Goal: Task Accomplishment & Management: Manage account settings

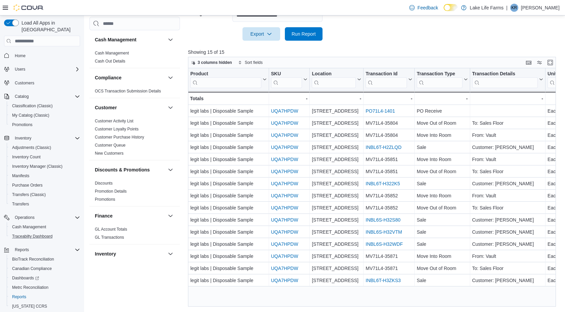
scroll to position [114, 0]
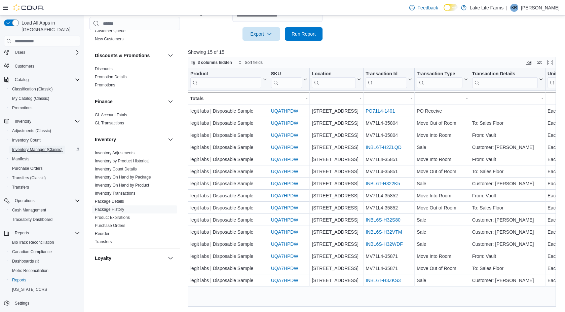
click at [47, 147] on span "Inventory Manager (Classic)" at bounding box center [37, 149] width 50 height 5
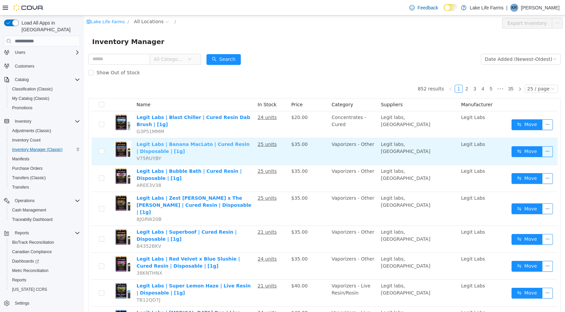
click at [191, 144] on link "Legit Labs | Banana MacLato | Cured Resin | Disposable | [1g]" at bounding box center [192, 148] width 113 height 12
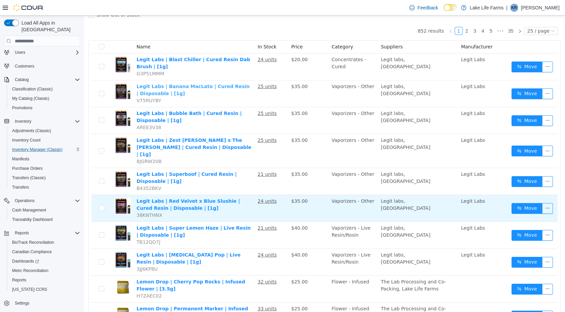
scroll to position [58, 0]
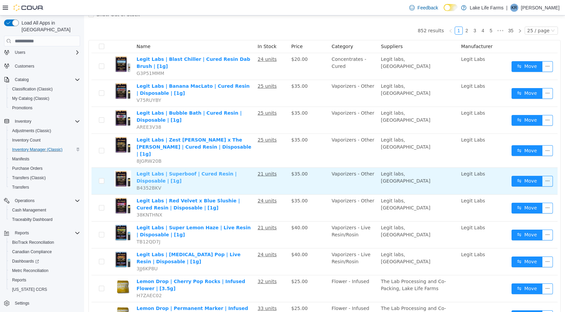
click at [203, 171] on link "Legit Labs | Superboof | Cured Resin | Disposable | [1g]" at bounding box center [186, 177] width 100 height 12
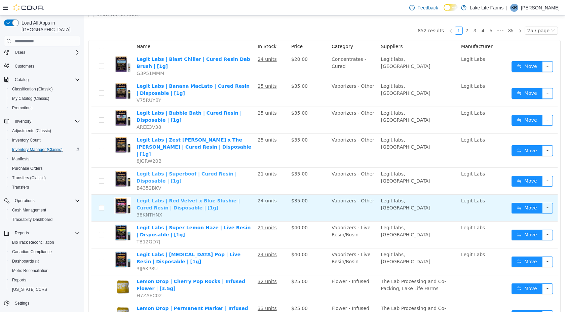
scroll to position [0, 0]
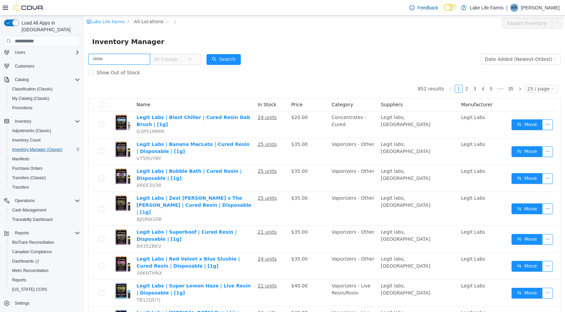
click at [123, 58] on input "text" at bounding box center [119, 59] width 62 height 11
type input "****"
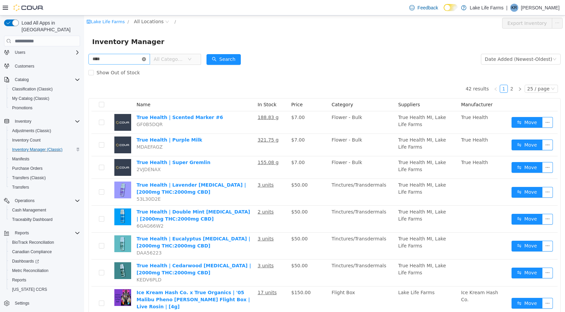
click at [146, 58] on icon "icon: close-circle" at bounding box center [144, 59] width 4 height 4
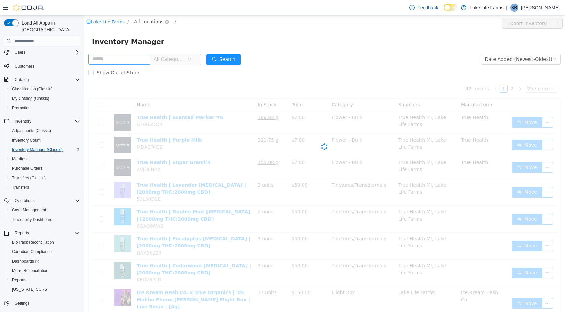
click at [147, 25] on span "All Locations" at bounding box center [149, 21] width 30 height 7
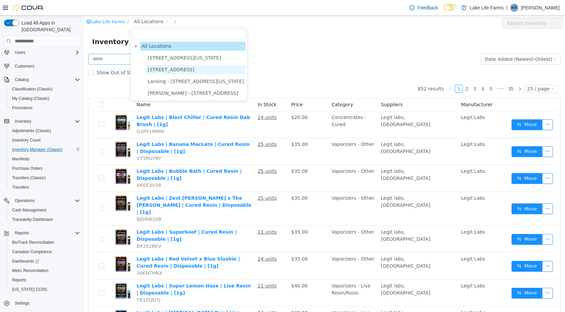
click at [148, 70] on span "[STREET_ADDRESS]" at bounding box center [171, 69] width 47 height 5
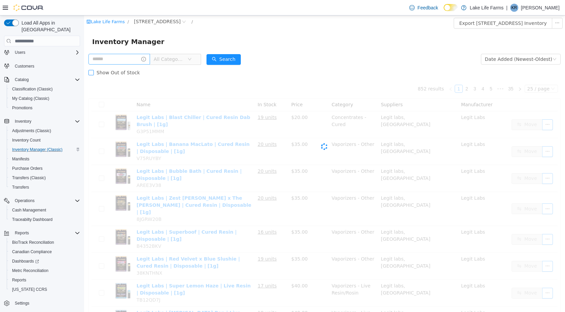
click at [131, 67] on label "Show Out of Stock" at bounding box center [115, 72] width 54 height 13
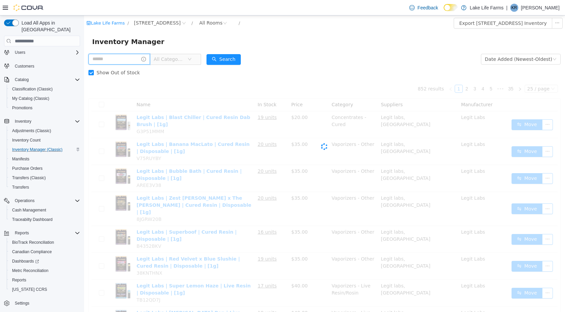
click at [131, 61] on input "text" at bounding box center [119, 59] width 62 height 11
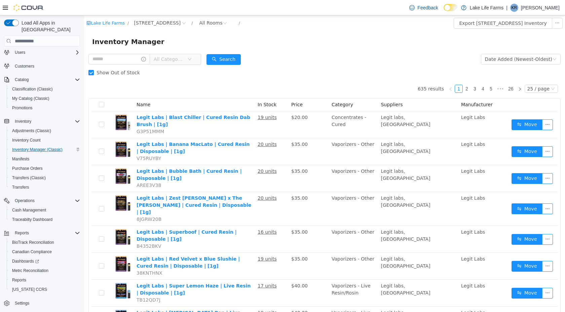
click at [101, 71] on span "Show Out of Stock" at bounding box center [118, 72] width 49 height 5
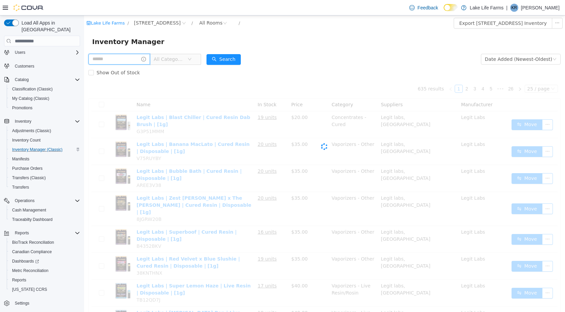
click at [119, 60] on input "text" at bounding box center [119, 59] width 62 height 11
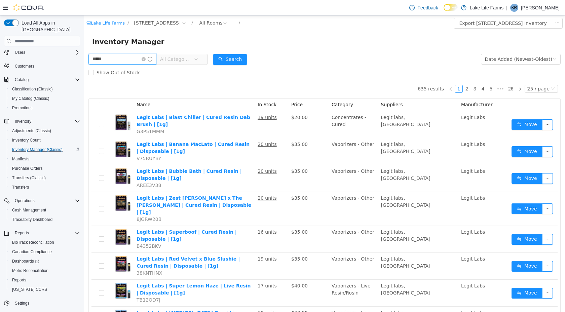
type input "*****"
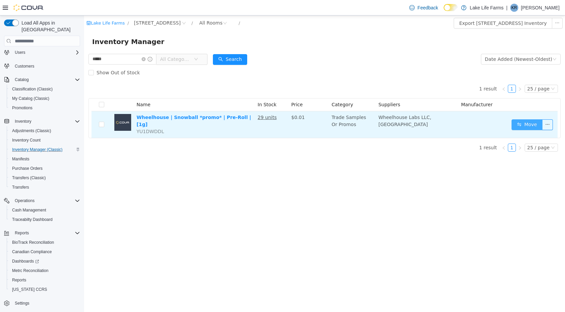
click at [524, 122] on button "Move" at bounding box center [526, 124] width 31 height 11
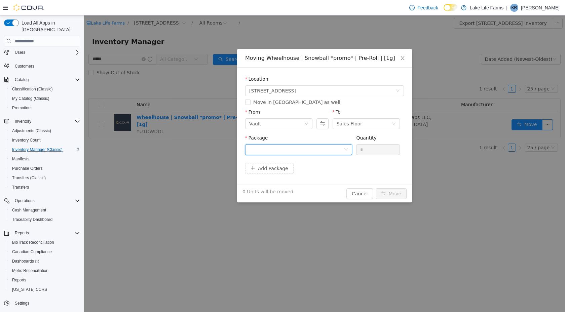
click at [315, 154] on div at bounding box center [296, 150] width 94 height 10
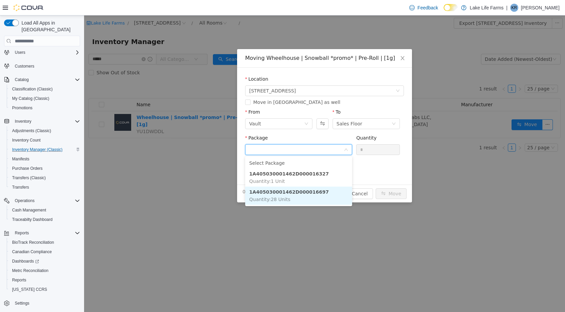
click at [293, 202] on li "1A405030001462D000016697 Quantity : 28 Units" at bounding box center [298, 196] width 107 height 18
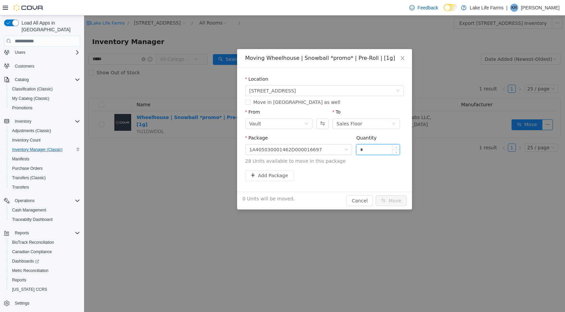
click at [376, 149] on input "*" at bounding box center [377, 150] width 43 height 10
type input "**"
click at [376, 195] on button "Move" at bounding box center [391, 200] width 31 height 11
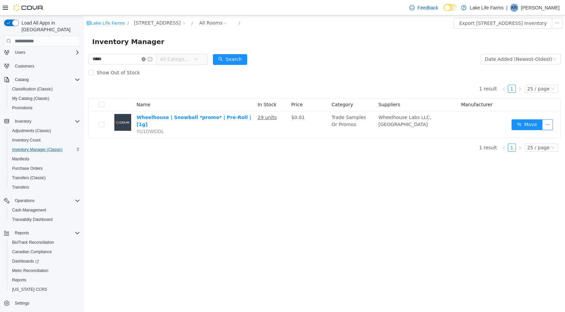
click at [146, 59] on icon "icon: close-circle" at bounding box center [144, 59] width 4 height 4
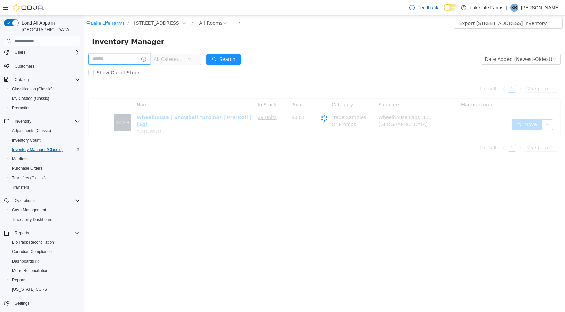
click at [142, 60] on input "text" at bounding box center [119, 59] width 62 height 11
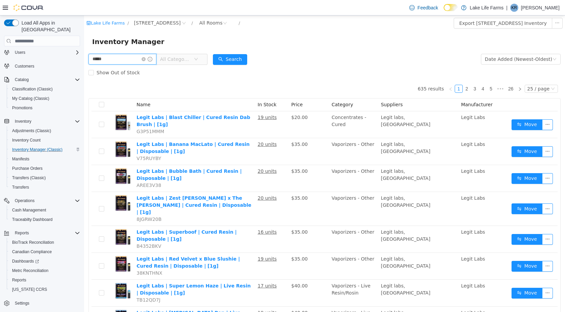
type input "*****"
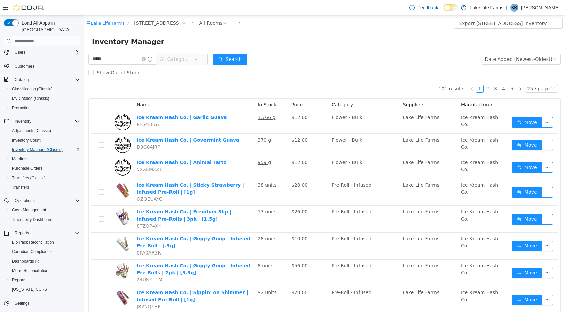
click at [190, 61] on span "All Categories" at bounding box center [175, 59] width 31 height 7
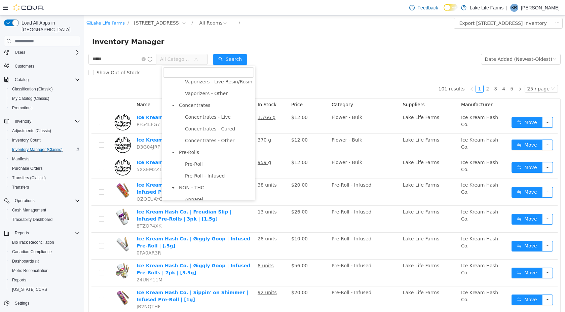
scroll to position [183, 0]
click at [195, 104] on span "Concentrates" at bounding box center [215, 101] width 77 height 9
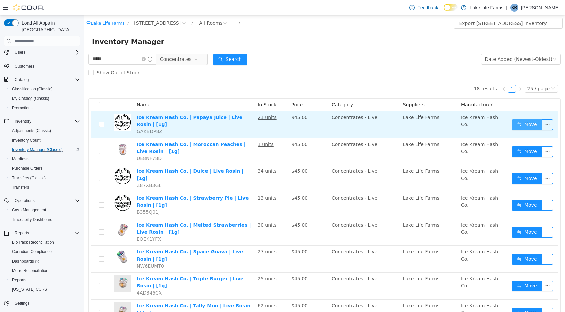
click at [525, 122] on button "Move" at bounding box center [526, 124] width 31 height 11
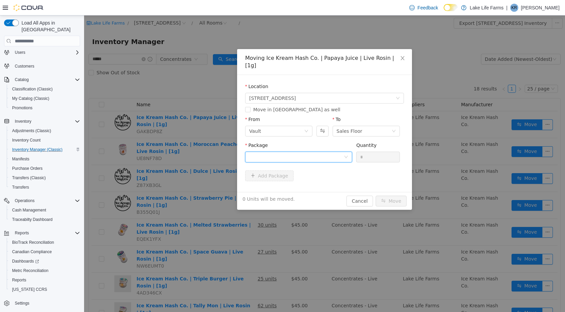
click at [305, 152] on div at bounding box center [296, 157] width 94 height 10
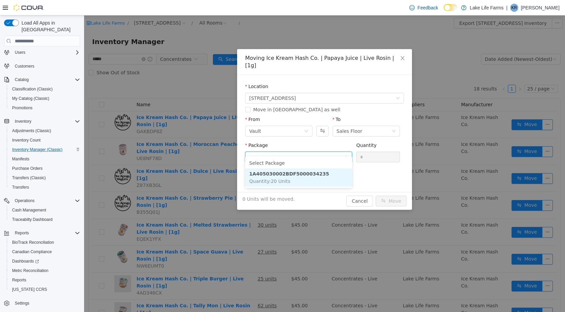
click at [296, 177] on li "1A405030002BDF5000034235 Quantity : 20 Units" at bounding box center [298, 177] width 107 height 18
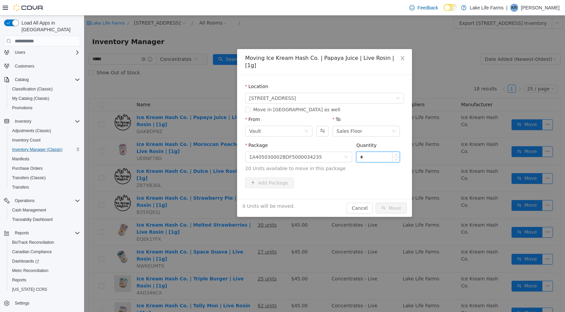
click at [357, 152] on input "*" at bounding box center [377, 157] width 43 height 10
type input "**"
click at [376, 203] on button "Move" at bounding box center [391, 208] width 31 height 11
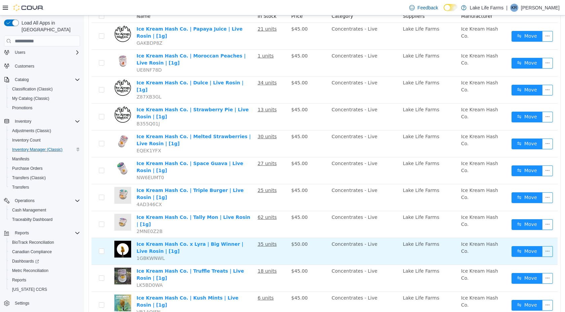
scroll to position [0, 0]
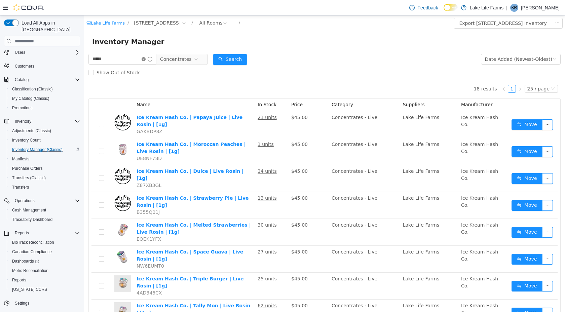
click at [146, 59] on icon "icon: close-circle" at bounding box center [144, 59] width 4 height 4
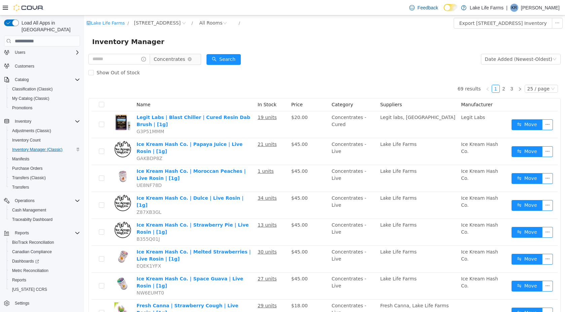
click at [174, 56] on span "Concentrates" at bounding box center [170, 59] width 32 height 10
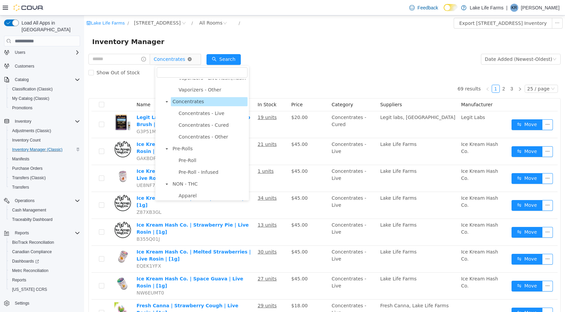
click at [192, 61] on icon "icon: close-circle" at bounding box center [190, 59] width 4 height 4
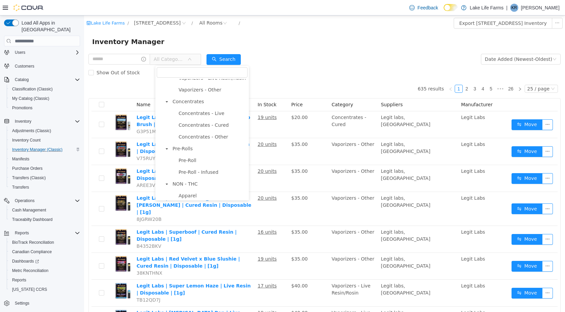
click at [192, 61] on icon "icon: down" at bounding box center [190, 59] width 4 height 4
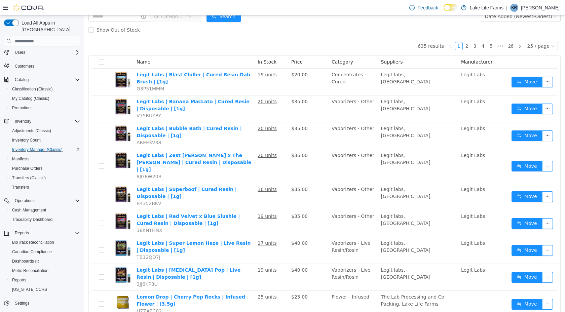
scroll to position [50, 0]
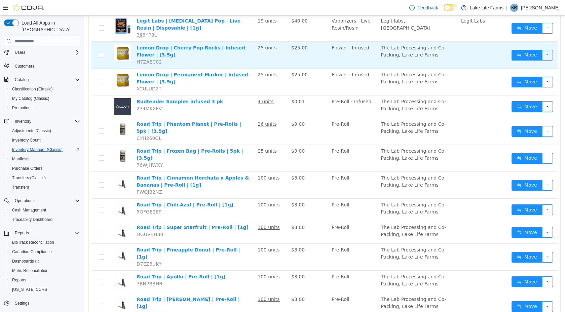
scroll to position [0, 0]
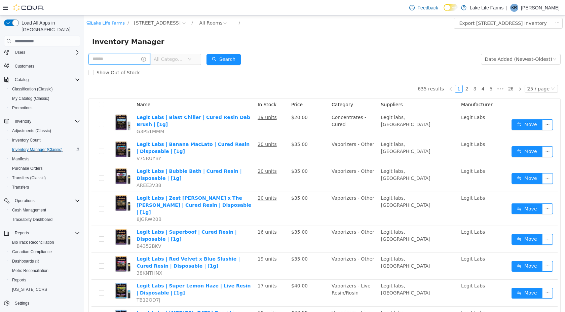
click at [114, 61] on input "text" at bounding box center [119, 59] width 62 height 11
type input "*****"
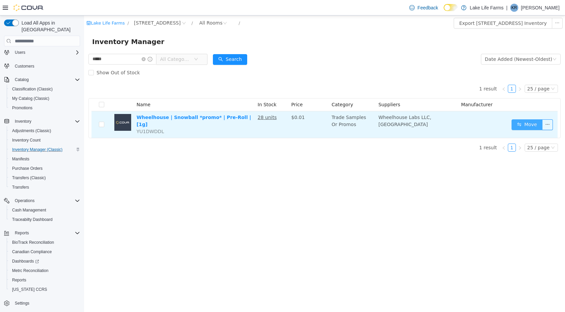
click at [525, 126] on button "Move" at bounding box center [526, 124] width 31 height 11
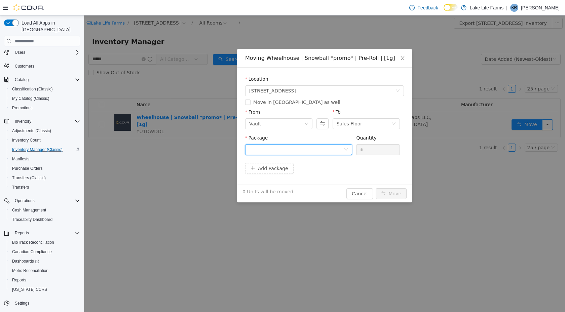
click at [318, 154] on div at bounding box center [296, 150] width 94 height 10
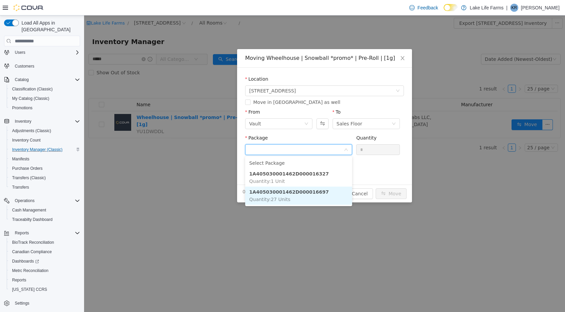
click at [287, 203] on li "1A405030001462D000016697 Quantity : 27 Units" at bounding box center [298, 196] width 107 height 18
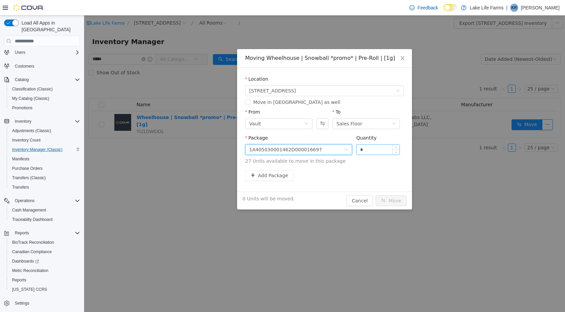
click at [370, 152] on input "*" at bounding box center [377, 150] width 43 height 10
type input "**"
click at [376, 195] on button "Move" at bounding box center [391, 200] width 31 height 11
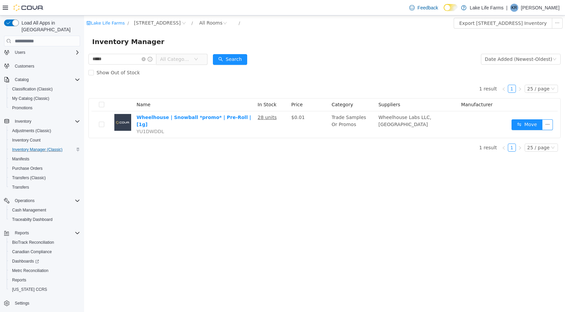
click at [151, 60] on span at bounding box center [147, 59] width 11 height 5
click at [146, 60] on icon "icon: close-circle" at bounding box center [144, 59] width 4 height 4
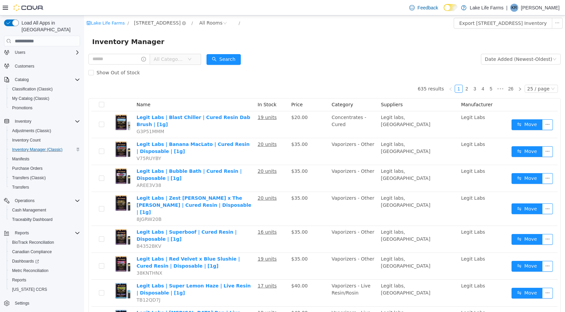
click at [158, 26] on span "[STREET_ADDRESS]" at bounding box center [157, 22] width 47 height 7
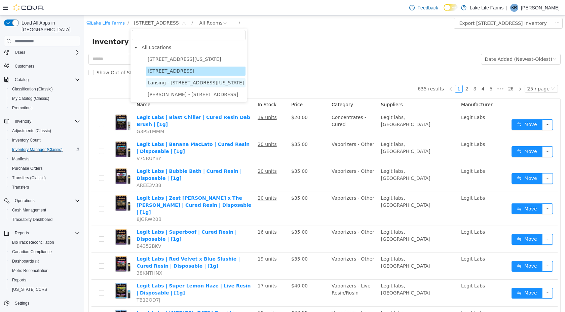
click at [163, 84] on span "Lansing - [STREET_ADDRESS][US_STATE]" at bounding box center [196, 82] width 96 height 5
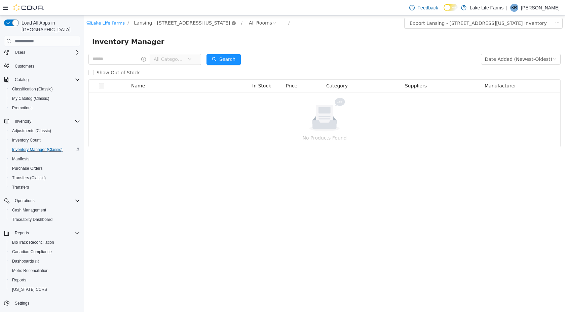
click at [232, 24] on icon "icon: close-circle" at bounding box center [234, 23] width 4 height 4
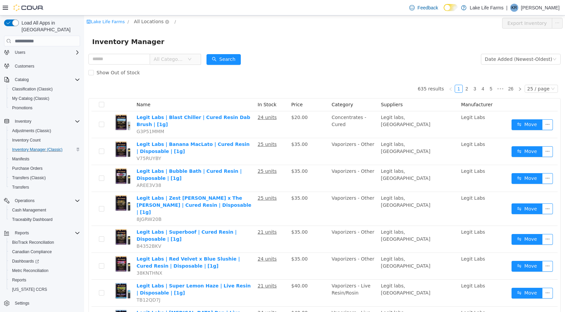
click at [147, 23] on span "All Locations" at bounding box center [149, 21] width 30 height 7
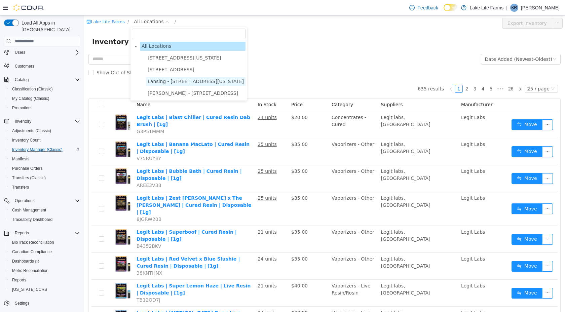
click at [162, 85] on span "Lansing - [STREET_ADDRESS][US_STATE]" at bounding box center [196, 81] width 100 height 9
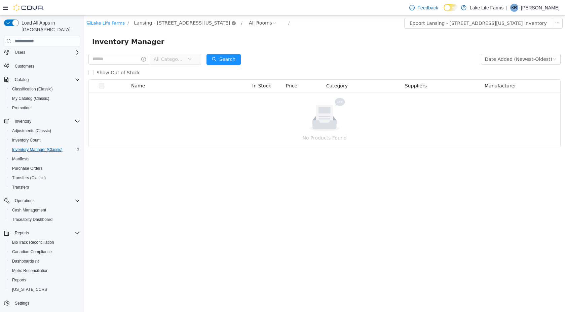
click at [232, 23] on icon "icon: close-circle" at bounding box center [234, 23] width 4 height 4
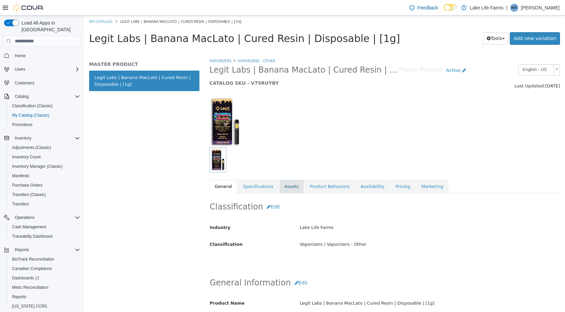
click at [283, 184] on link "Assets" at bounding box center [291, 187] width 25 height 14
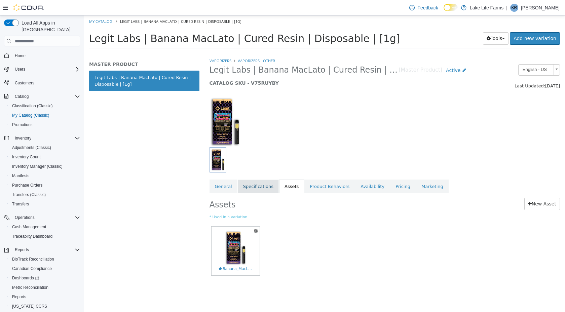
click at [255, 187] on link "Specifications" at bounding box center [258, 187] width 41 height 14
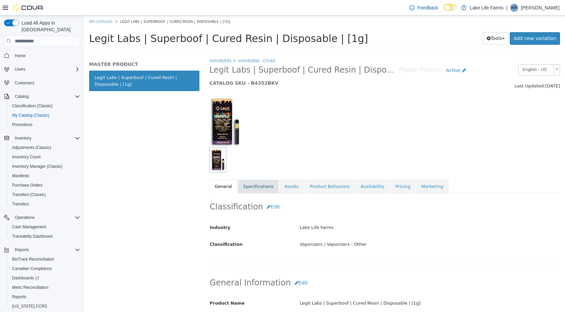
click at [267, 189] on link "Specifications" at bounding box center [258, 187] width 41 height 14
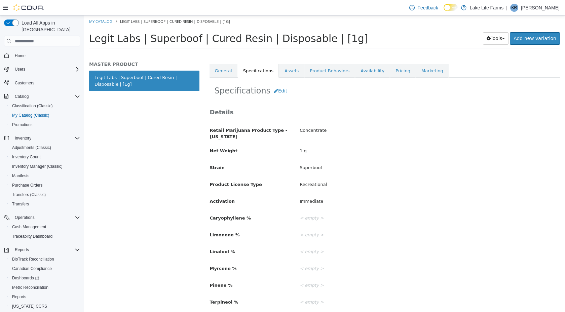
scroll to position [119, 0]
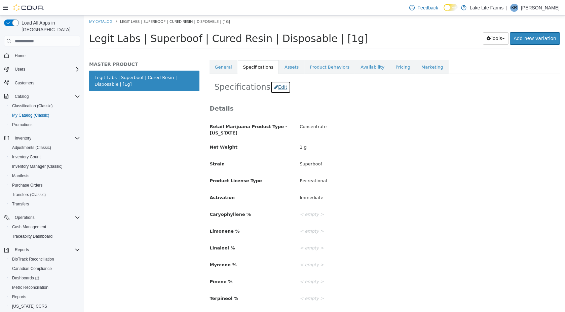
click at [277, 85] on button "Edit" at bounding box center [280, 87] width 21 height 12
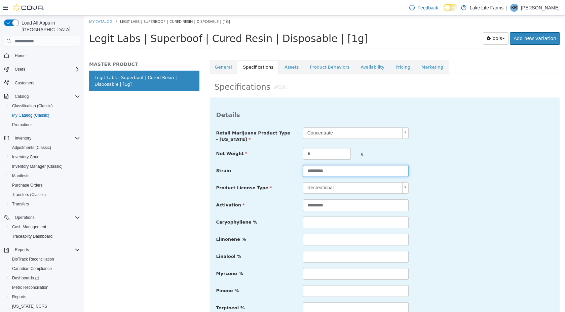
drag, startPoint x: 337, startPoint y: 173, endPoint x: 256, endPoint y: 166, distance: 82.0
click at [256, 166] on div "Strain *********" at bounding box center [384, 171] width 347 height 12
type input "******"
click at [463, 173] on div "Strain ******" at bounding box center [384, 171] width 347 height 12
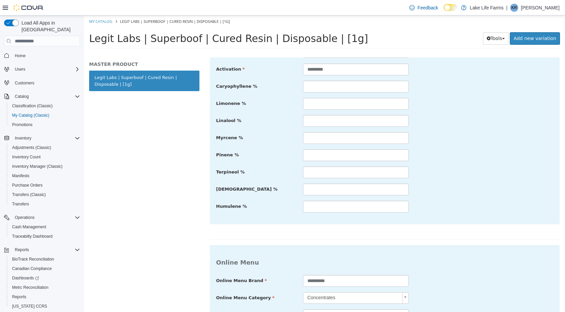
scroll to position [384, 0]
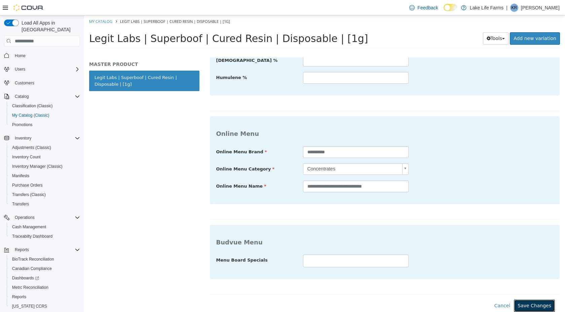
click at [519, 301] on button "Save Changes" at bounding box center [534, 306] width 41 height 12
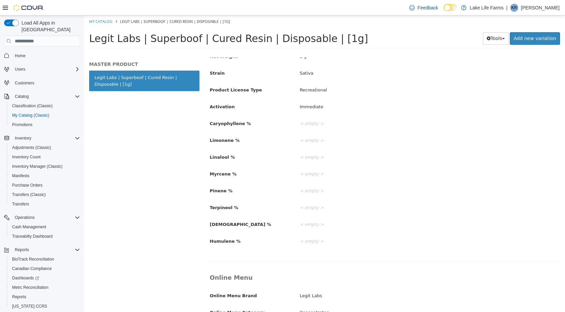
scroll to position [0, 0]
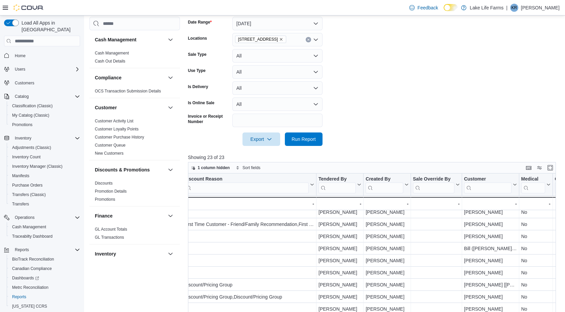
scroll to position [86, 0]
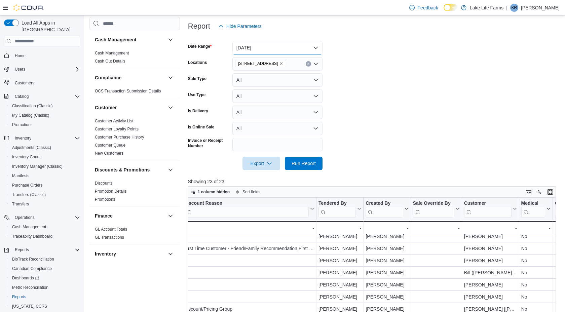
click at [294, 48] on button "[DATE]" at bounding box center [277, 47] width 90 height 13
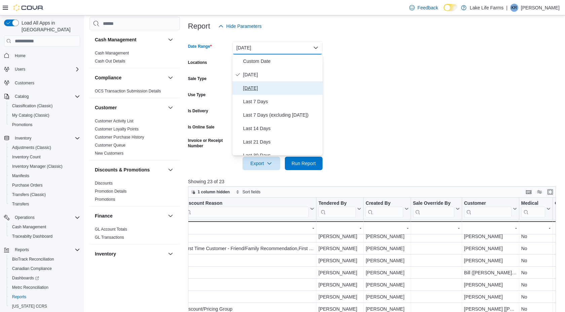
click at [266, 82] on button "Yesterday" at bounding box center [277, 87] width 90 height 13
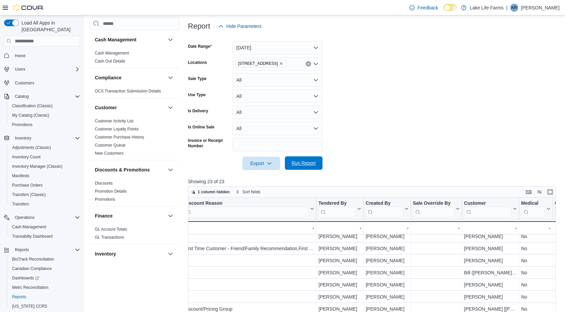
click at [301, 165] on span "Run Report" at bounding box center [303, 163] width 24 height 7
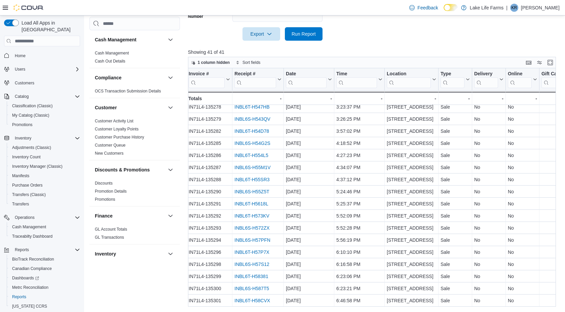
scroll to position [295, 0]
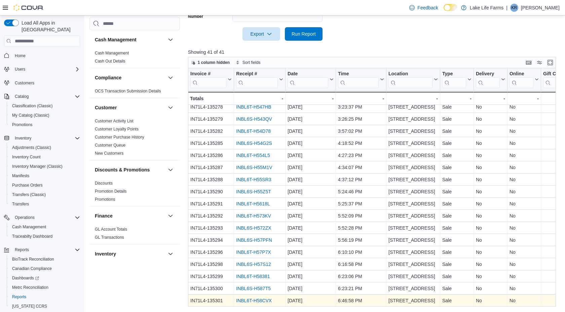
click at [250, 299] on link "INBL6T-H58CVX" at bounding box center [254, 300] width 36 height 5
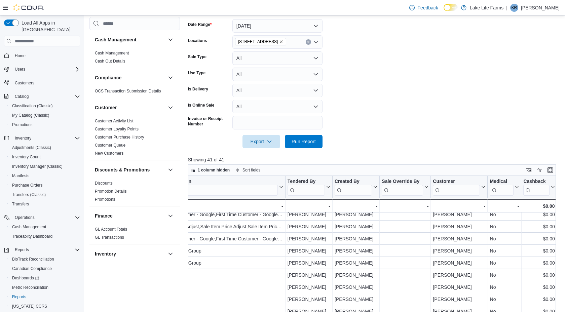
scroll to position [99, 0]
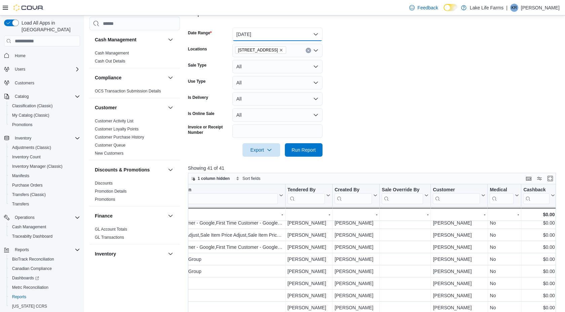
click at [281, 38] on button "Yesterday" at bounding box center [277, 34] width 90 height 13
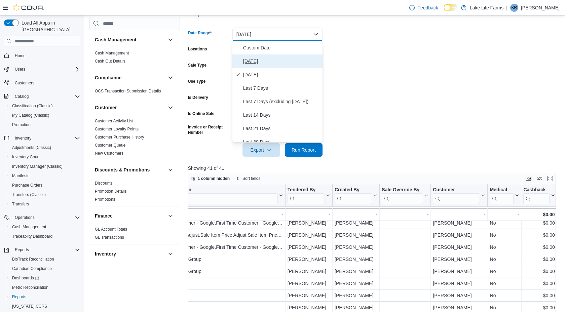
click at [257, 62] on span "Today" at bounding box center [281, 61] width 77 height 8
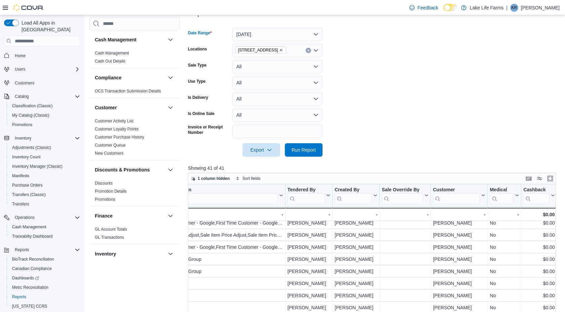
click at [303, 160] on div at bounding box center [374, 161] width 372 height 8
click at [304, 146] on span "Run Report" at bounding box center [304, 149] width 30 height 13
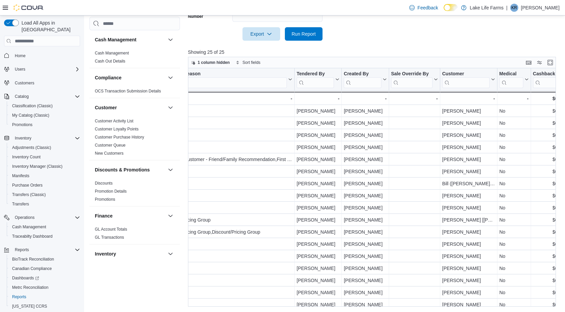
scroll to position [35, 808]
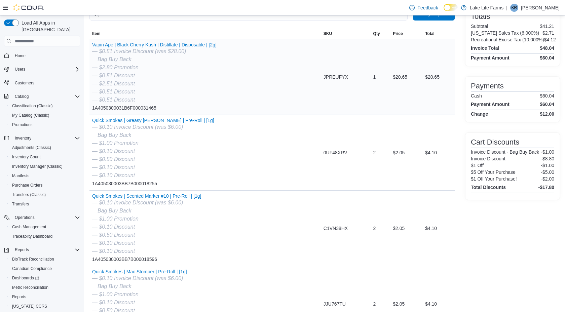
scroll to position [54, 0]
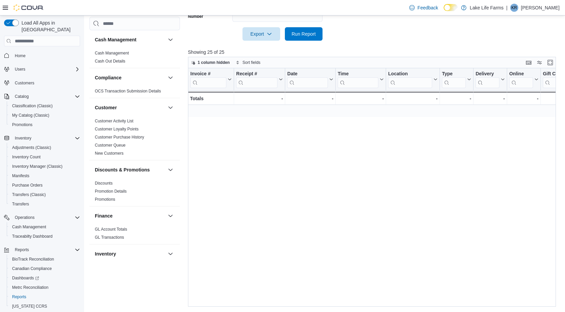
scroll to position [35, 808]
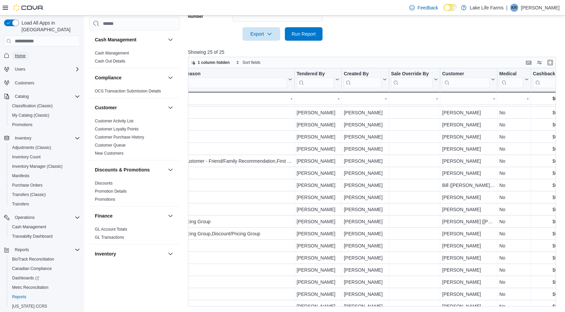
click at [16, 52] on span "Home" at bounding box center [20, 56] width 11 height 8
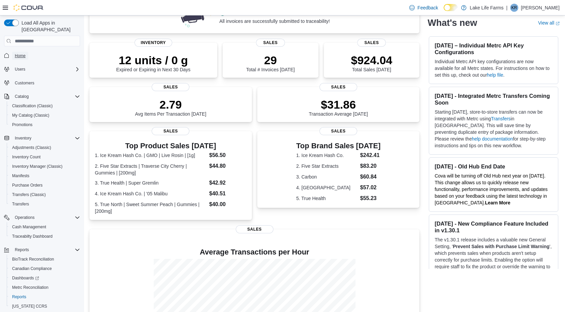
scroll to position [83, 0]
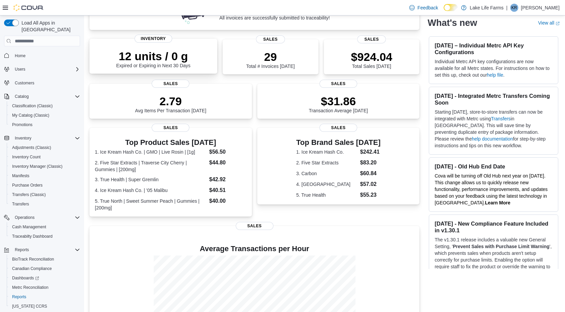
click at [152, 57] on p "12 units / 0 g" at bounding box center [153, 55] width 74 height 13
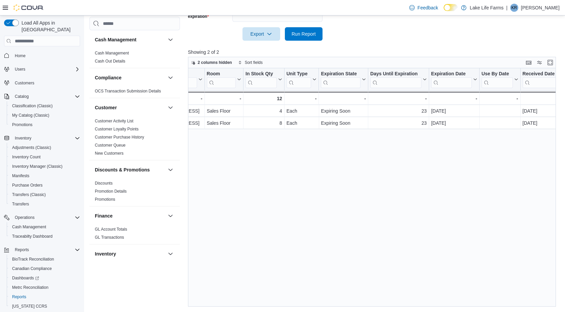
scroll to position [0, 314]
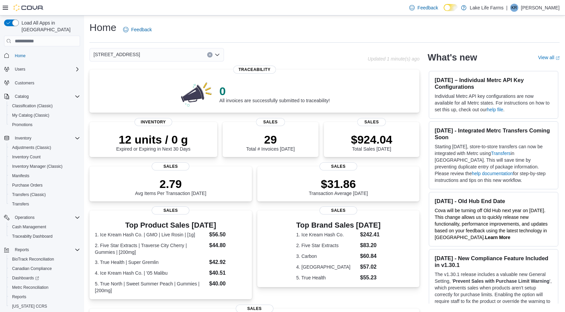
click at [154, 52] on div "[STREET_ADDRESS]" at bounding box center [156, 54] width 134 height 13
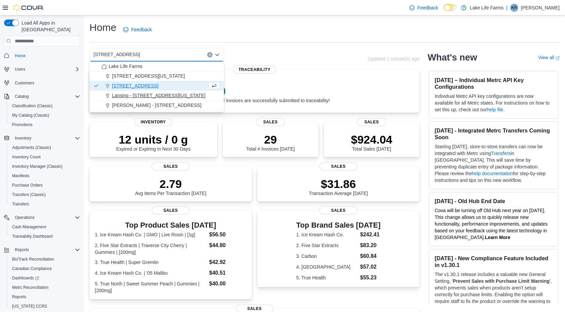
click at [130, 93] on span "Lansing - [STREET_ADDRESS][US_STATE]" at bounding box center [158, 95] width 93 height 7
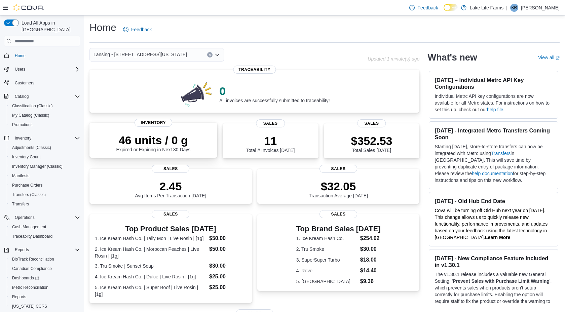
click at [132, 149] on div "46 units / 0 g Expired or Expiring in Next 30 Days" at bounding box center [153, 142] width 74 height 19
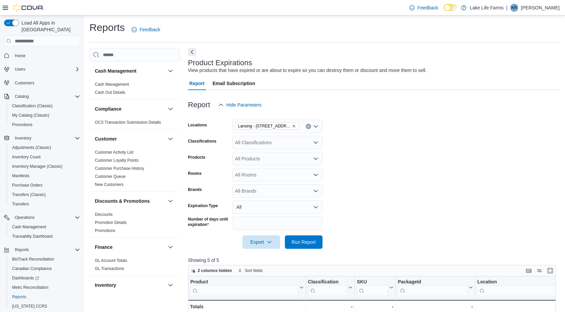
click at [31, 51] on span "Home" at bounding box center [46, 55] width 68 height 8
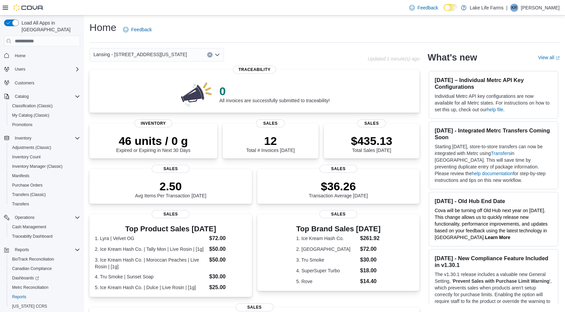
click at [152, 61] on div "Lansing - [STREET_ADDRESS][US_STATE]" at bounding box center [156, 54] width 134 height 13
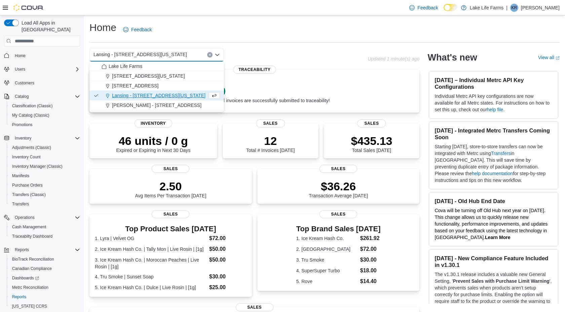
click at [153, 59] on div "Lansing - 2617 E Michigan Avenue Combo box. Selected. Lansing - 2617 E Michigan…" at bounding box center [156, 54] width 134 height 13
click at [128, 87] on span "[STREET_ADDRESS]" at bounding box center [135, 85] width 46 height 7
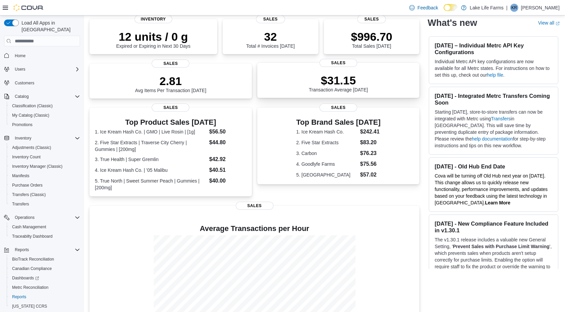
scroll to position [133, 0]
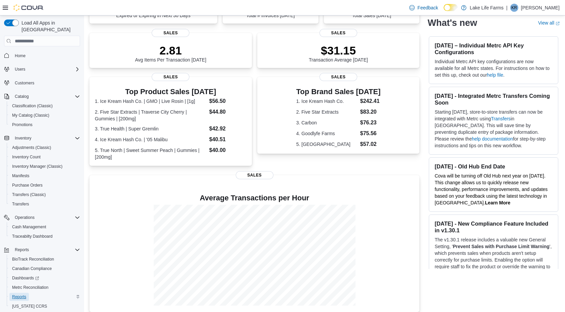
click at [24, 294] on span "Reports" at bounding box center [19, 296] width 14 height 5
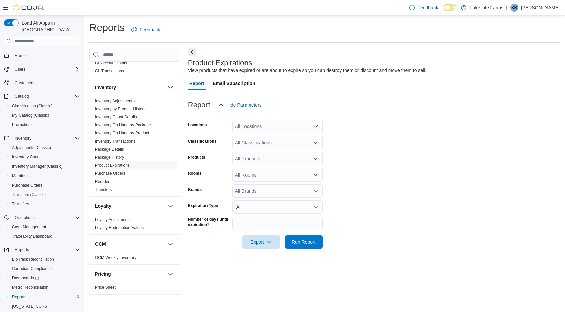
scroll to position [198, 0]
click at [127, 126] on link "Inventory On Hand by Package" at bounding box center [123, 124] width 56 height 5
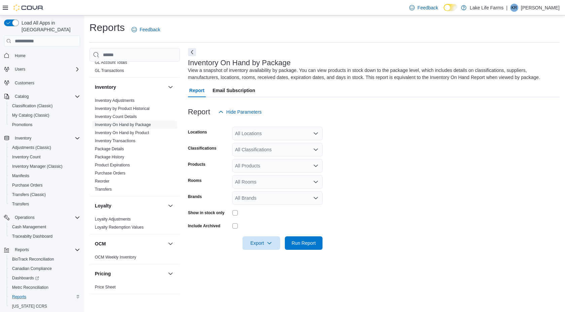
click at [268, 136] on div "All Locations" at bounding box center [277, 133] width 90 height 13
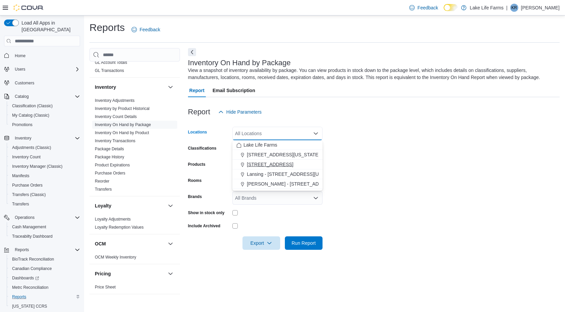
click at [255, 164] on span "[STREET_ADDRESS]" at bounding box center [270, 164] width 46 height 7
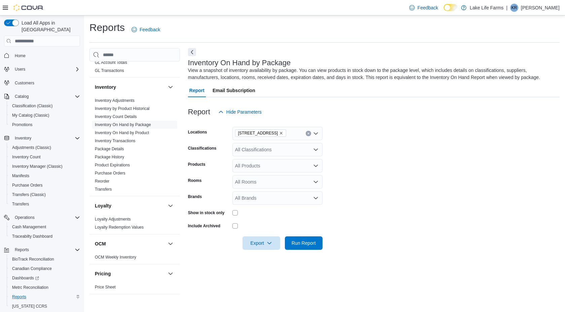
click at [217, 178] on div "Rooms" at bounding box center [209, 181] width 42 height 13
click at [255, 153] on div "All Classifications" at bounding box center [277, 149] width 90 height 13
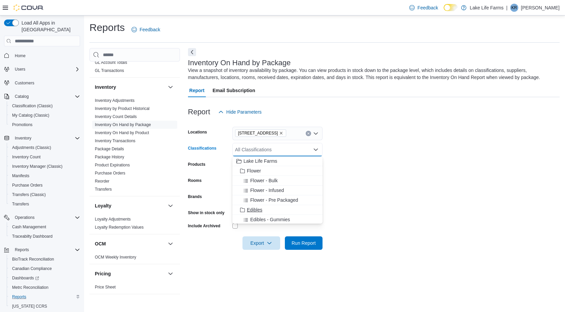
click at [255, 209] on span "Edibles" at bounding box center [254, 209] width 15 height 7
click at [256, 177] on span "Vaporizers" at bounding box center [258, 178] width 22 height 7
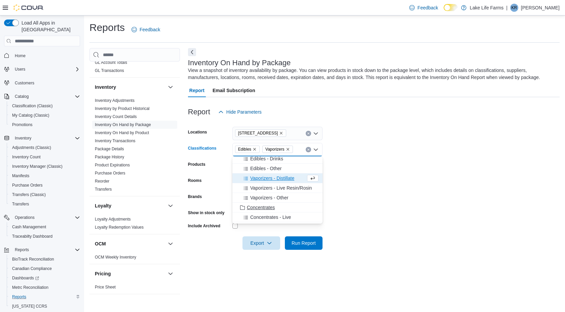
click at [249, 205] on span "Concentrates" at bounding box center [261, 207] width 28 height 7
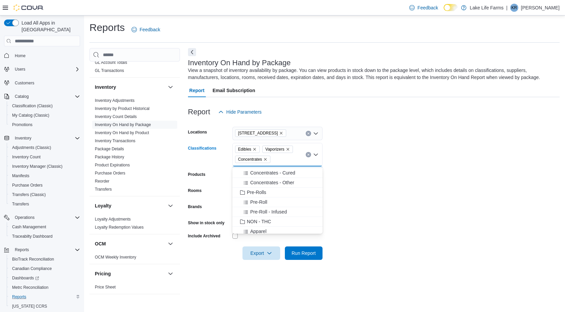
scroll to position [124, 0]
click at [252, 185] on span "Pre-Rolls" at bounding box center [256, 183] width 19 height 7
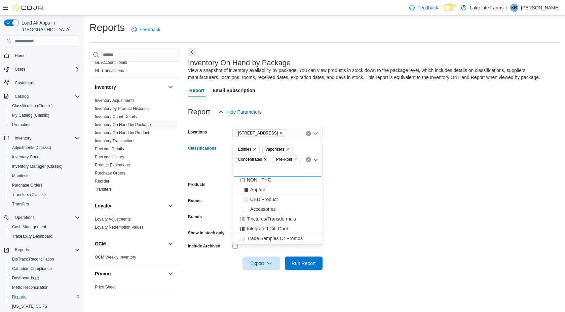
click at [251, 218] on span "Tinctures/Transdermals" at bounding box center [271, 219] width 49 height 7
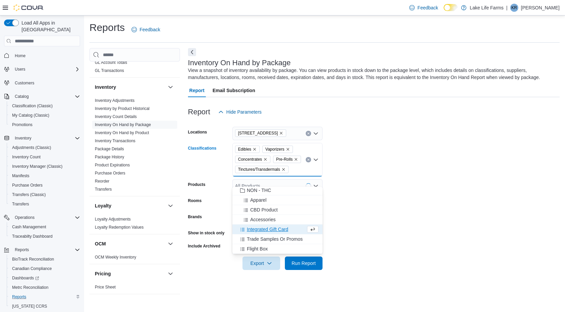
click at [378, 174] on form "Locations 4116 17 Mile Road Classifications Edibles Vaporizers Concentrates Pre…" at bounding box center [374, 194] width 372 height 151
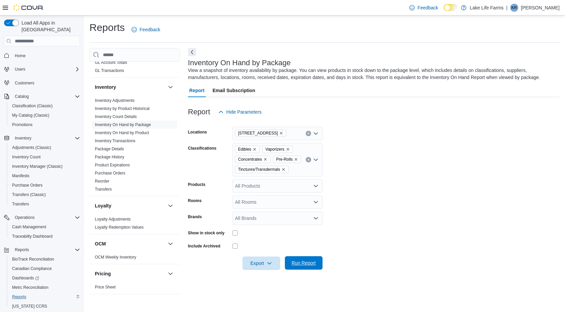
click at [297, 266] on span "Run Report" at bounding box center [303, 263] width 24 height 7
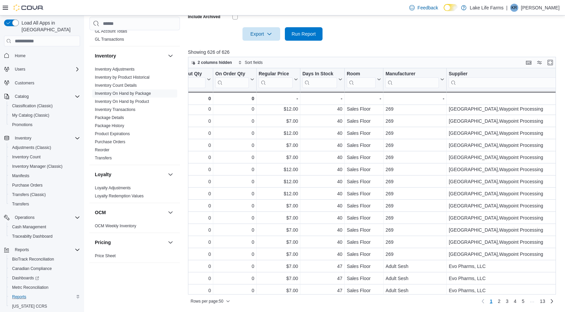
scroll to position [2, 875]
click at [339, 76] on button "Days In Stock" at bounding box center [322, 79] width 40 height 17
click at [331, 121] on span "Sort High-Low" at bounding box center [326, 123] width 26 height 5
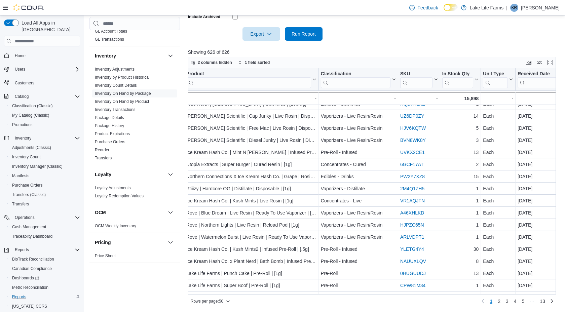
scroll to position [139, 57]
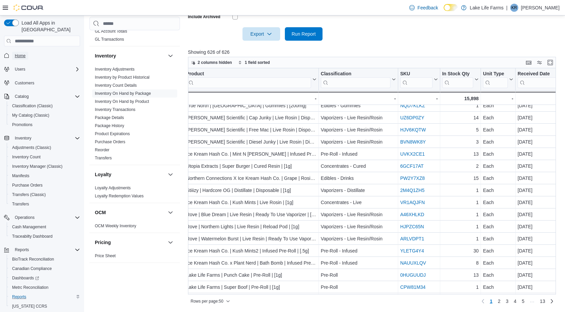
click at [25, 52] on span "Home" at bounding box center [20, 56] width 11 height 8
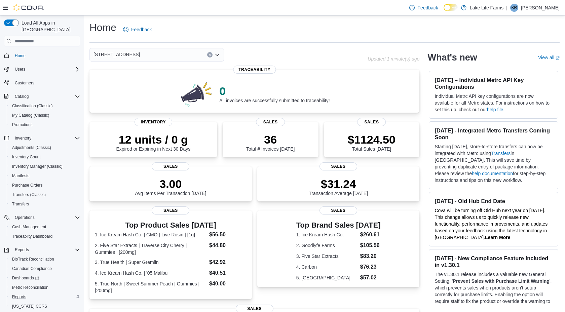
click at [310, 25] on div "Home Feedback" at bounding box center [324, 29] width 470 height 17
click at [117, 47] on div "Home Feedback 4116 17 Mile Road Updated 7 minute(s) ago 0 All invoices are succ…" at bounding box center [324, 232] width 481 height 435
click at [115, 56] on span "[STREET_ADDRESS]" at bounding box center [116, 54] width 46 height 8
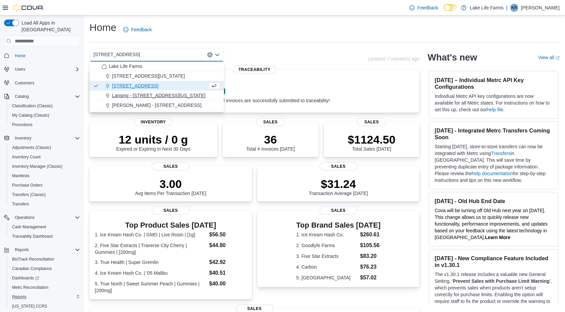
click at [120, 95] on span "Lansing - [STREET_ADDRESS][US_STATE]" at bounding box center [158, 95] width 93 height 7
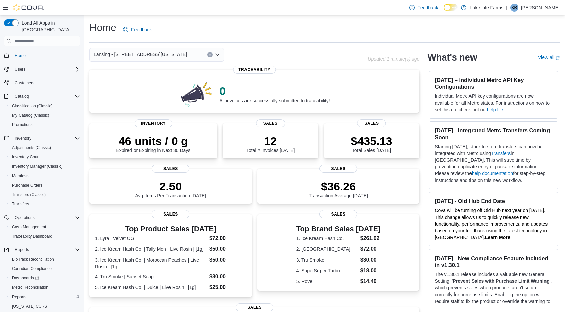
click at [146, 56] on span "Lansing - [STREET_ADDRESS][US_STATE]" at bounding box center [139, 54] width 93 height 8
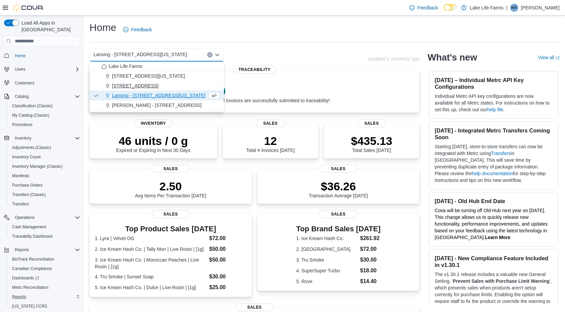
click at [138, 88] on span "[STREET_ADDRESS]" at bounding box center [135, 85] width 46 height 7
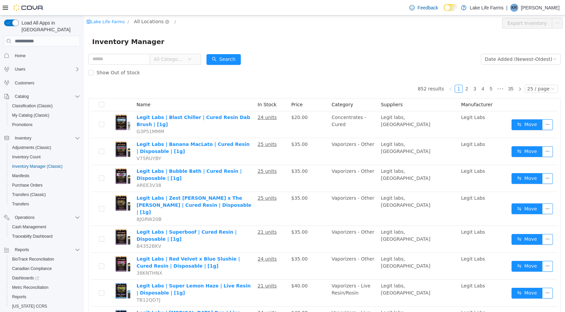
click at [141, 23] on span "All Locations" at bounding box center [149, 21] width 30 height 7
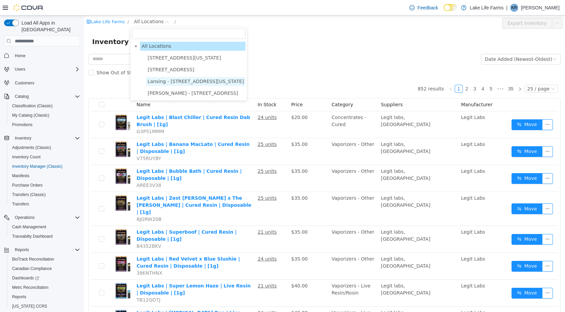
click at [157, 82] on span "Lansing - [STREET_ADDRESS][US_STATE]" at bounding box center [196, 81] width 96 height 5
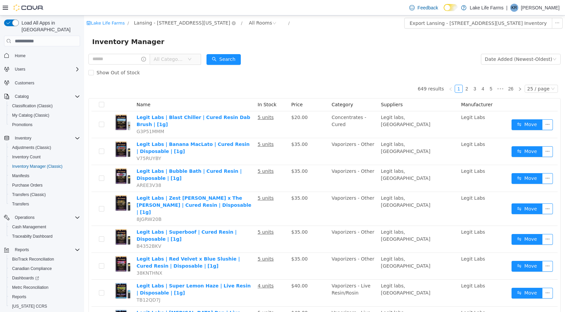
click at [162, 25] on span "Lansing - [STREET_ADDRESS][US_STATE]" at bounding box center [182, 22] width 96 height 7
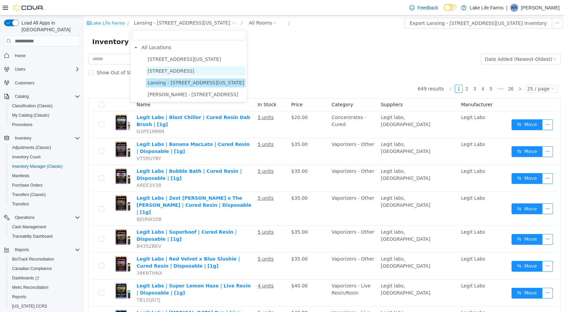
click at [160, 73] on span "[STREET_ADDRESS]" at bounding box center [171, 70] width 47 height 5
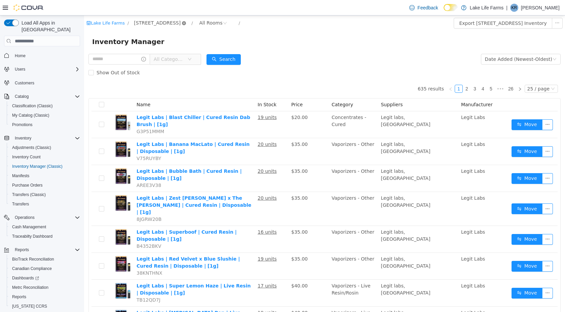
click at [182, 24] on icon "icon: close-circle" at bounding box center [184, 23] width 4 height 4
click at [514, 90] on link "35" at bounding box center [510, 88] width 9 height 7
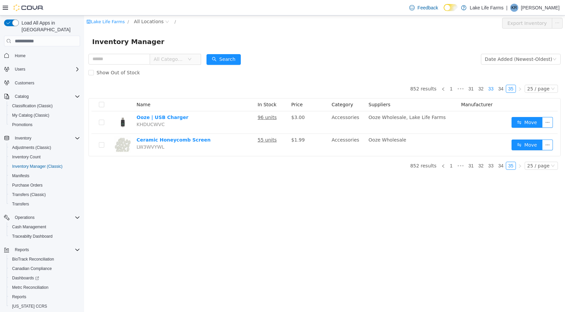
click at [487, 88] on li "33" at bounding box center [491, 89] width 10 height 8
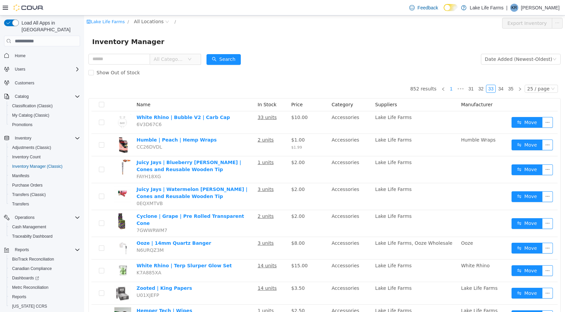
click at [452, 88] on link "1" at bounding box center [450, 88] width 7 height 7
